Goal: Use online tool/utility: Utilize a website feature to perform a specific function

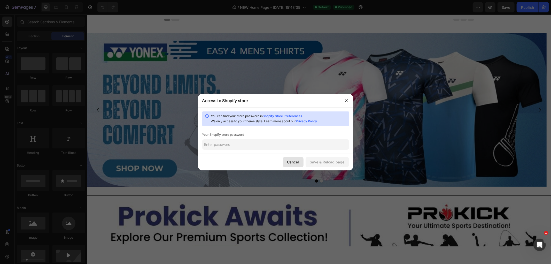
click at [297, 164] on div "Cancel" at bounding box center [293, 161] width 12 height 5
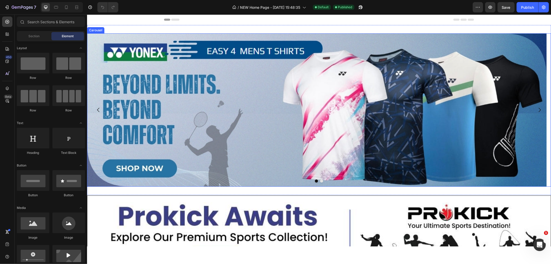
click at [97, 109] on icon "Carousel Back Arrow" at bounding box center [98, 109] width 2 height 4
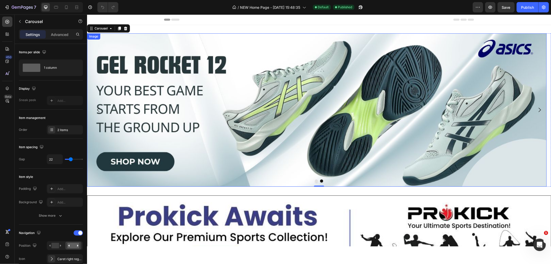
click at [139, 90] on img at bounding box center [316, 109] width 459 height 153
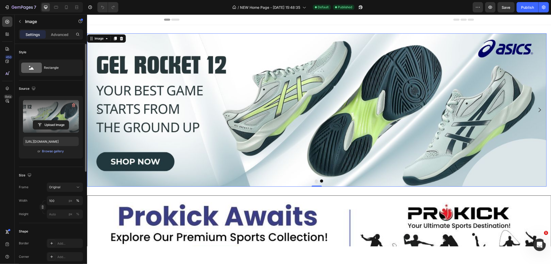
click at [61, 115] on label at bounding box center [51, 116] width 56 height 33
click at [61, 120] on input "file" at bounding box center [51, 124] width 36 height 9
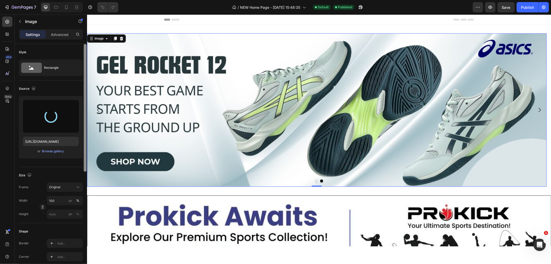
type input "[URL][DOMAIN_NAME]"
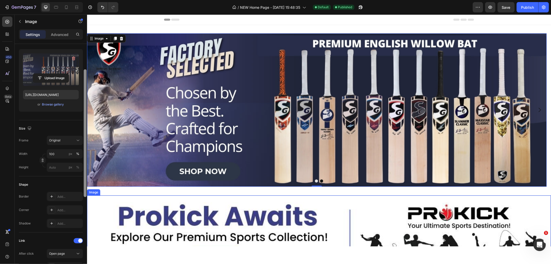
drag, startPoint x: 172, startPoint y: 170, endPoint x: 87, endPoint y: 209, distance: 93.6
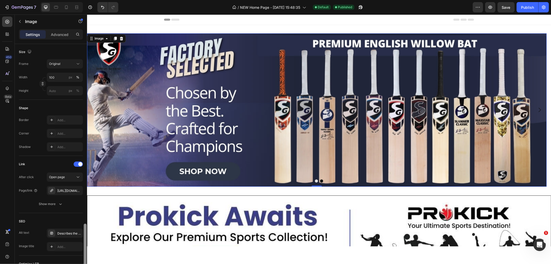
scroll to position [196, 0]
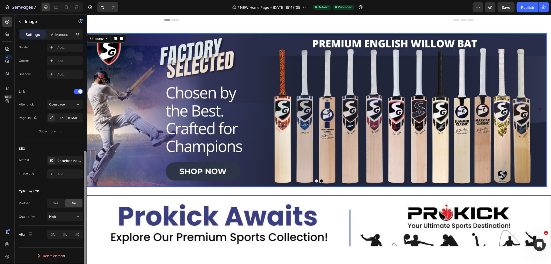
click at [83, 223] on div at bounding box center [85, 161] width 4 height 234
click at [71, 117] on div "[URL][DOMAIN_NAME]" at bounding box center [64, 118] width 15 height 5
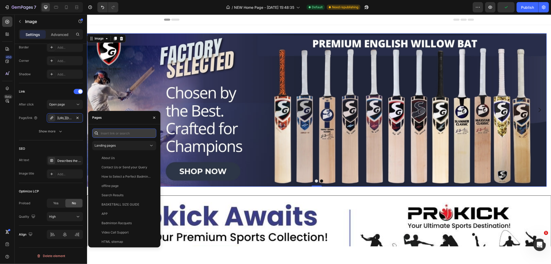
click at [115, 132] on input "text" at bounding box center [124, 132] width 64 height 9
paste input "FACTORY SELECTED"
type input "FACTORY SELECTED"
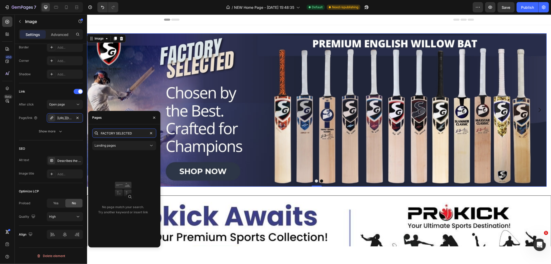
drag, startPoint x: 134, startPoint y: 133, endPoint x: 96, endPoint y: 134, distance: 37.7
click at [96, 134] on div "FACTORY SELECTED" at bounding box center [124, 132] width 64 height 9
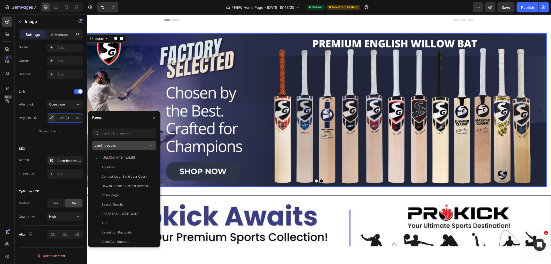
click at [139, 147] on div "Landing pages" at bounding box center [121, 145] width 54 height 5
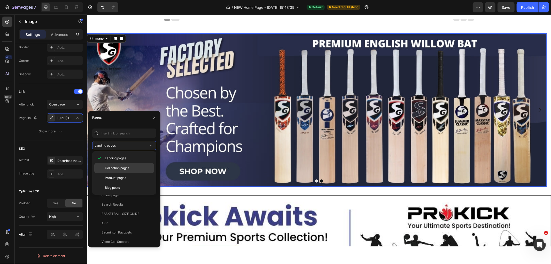
click at [129, 164] on div "Collection pages" at bounding box center [124, 168] width 60 height 10
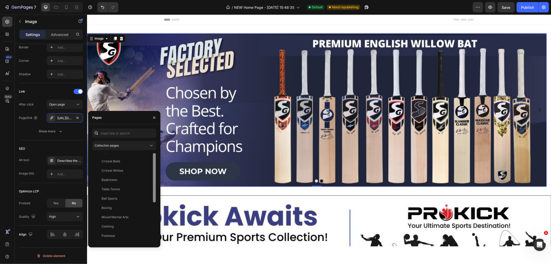
scroll to position [0, 0]
drag, startPoint x: 154, startPoint y: 177, endPoint x: 145, endPoint y: 155, distance: 24.3
click at [145, 155] on div "All Products View Buy More, Save More View Buy Cricket Bat Online View Cricket …" at bounding box center [124, 198] width 64 height 90
click at [150, 145] on icon at bounding box center [151, 145] width 5 height 5
click at [108, 131] on input "text" at bounding box center [124, 132] width 64 height 9
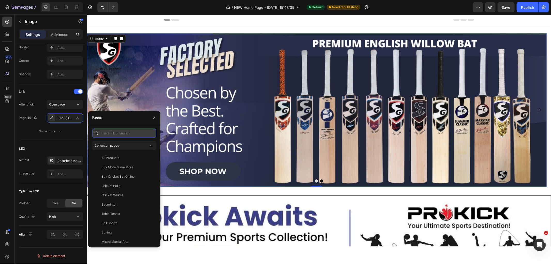
paste input "FACTORY SELECTED"
type input "FACTORY SELECTED"
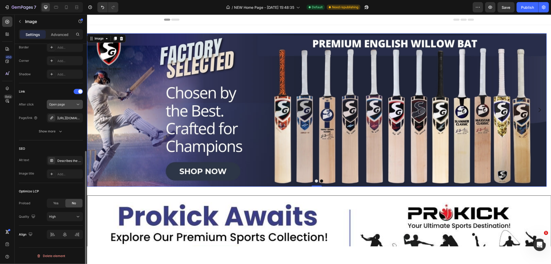
click at [78, 103] on icon at bounding box center [77, 104] width 5 height 5
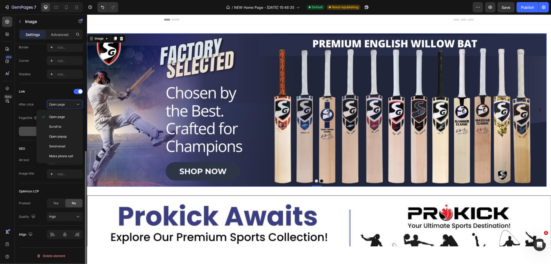
click at [31, 129] on button "Show more" at bounding box center [51, 130] width 64 height 9
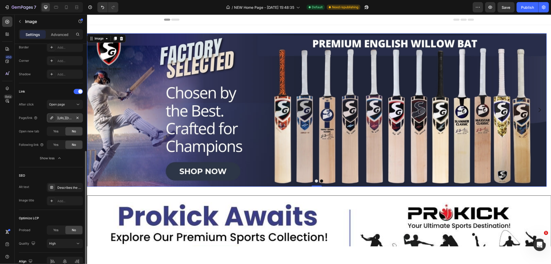
click at [58, 118] on div "[URL][DOMAIN_NAME]" at bounding box center [64, 118] width 15 height 5
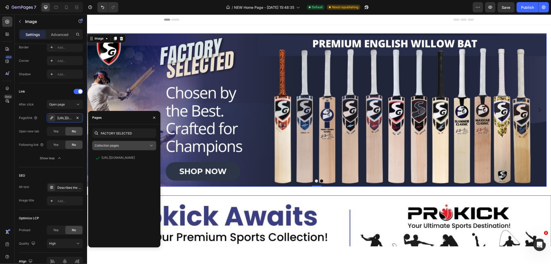
click at [132, 144] on div "Collection pages" at bounding box center [121, 145] width 54 height 5
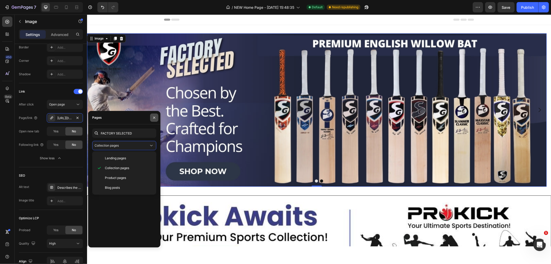
click at [153, 118] on icon "button" at bounding box center [154, 117] width 4 height 4
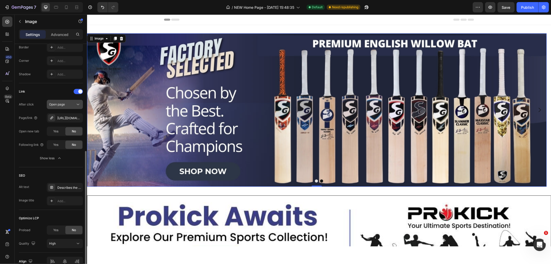
click at [63, 102] on span "Open page" at bounding box center [57, 104] width 16 height 4
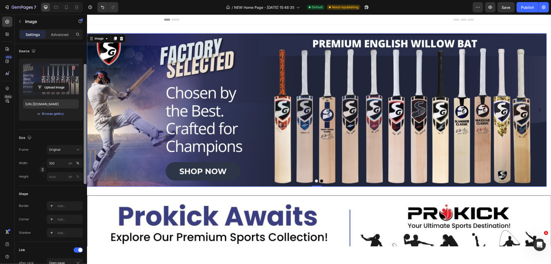
scroll to position [37, 0]
drag, startPoint x: 85, startPoint y: 165, endPoint x: 77, endPoint y: 78, distance: 87.0
click at [77, 78] on div "Style Rectangle Source Upload Image [URL][DOMAIN_NAME] or Browse gallery Size F…" at bounding box center [51, 161] width 72 height 234
click at [60, 77] on label at bounding box center [51, 79] width 56 height 33
click at [60, 83] on input "file" at bounding box center [51, 87] width 36 height 9
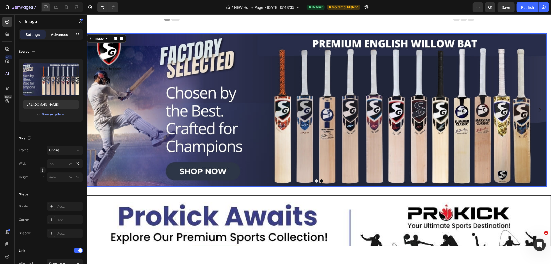
click at [58, 32] on p "Advanced" at bounding box center [60, 34] width 18 height 5
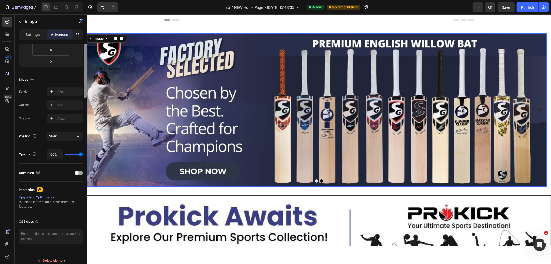
scroll to position [0, 0]
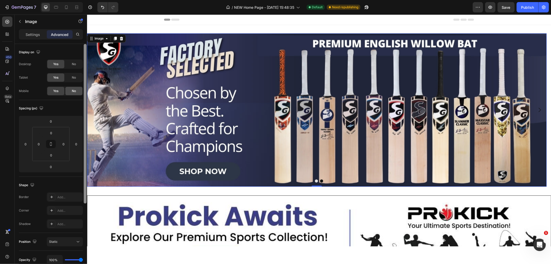
drag, startPoint x: 86, startPoint y: 195, endPoint x: 69, endPoint y: 93, distance: 103.4
click at [76, 98] on div "Display on Desktop Yes No Tablet Yes No Mobile Yes No Spacing (px) 0 0 0 0 0 0 …" at bounding box center [51, 161] width 72 height 234
click at [35, 35] on p "Settings" at bounding box center [33, 34] width 14 height 5
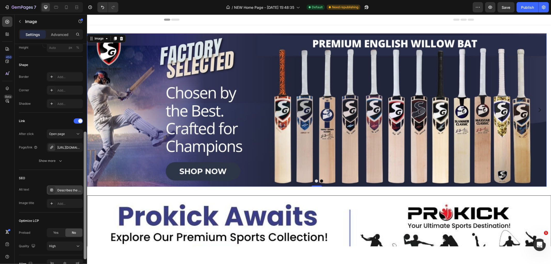
scroll to position [171, 0]
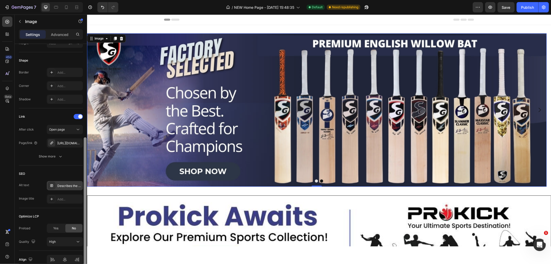
drag, startPoint x: 84, startPoint y: 96, endPoint x: 79, endPoint y: 189, distance: 93.3
click at [79, 189] on div "Style Rectangle Source Upload Image [URL][DOMAIN_NAME] or Browse gallery Size F…" at bounding box center [51, 161] width 72 height 234
click at [59, 141] on div "[URL][DOMAIN_NAME]" at bounding box center [64, 143] width 15 height 5
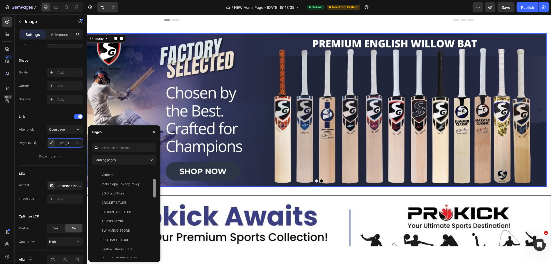
scroll to position [112, 0]
drag, startPoint x: 154, startPoint y: 176, endPoint x: 154, endPoint y: 200, distance: 23.5
click at [154, 200] on div at bounding box center [154, 200] width 3 height 19
